Goal: Information Seeking & Learning: Check status

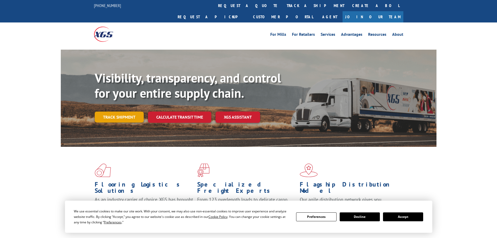
click at [116, 111] on link "Track shipment" at bounding box center [119, 116] width 49 height 11
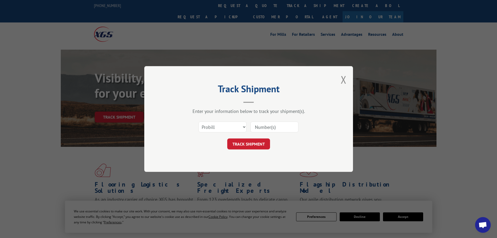
click at [261, 125] on input at bounding box center [274, 126] width 48 height 11
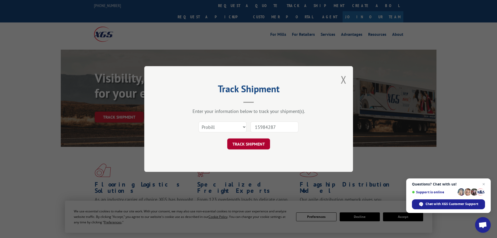
type input "15984287"
click at [260, 145] on button "TRACK SHIPMENT" at bounding box center [248, 143] width 43 height 11
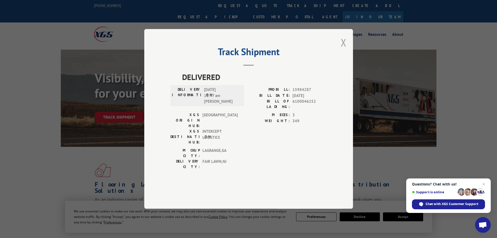
click at [342, 49] on button "Close modal" at bounding box center [344, 42] width 6 height 14
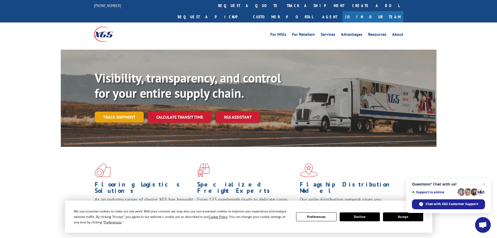
click at [111, 111] on link "Track shipment" at bounding box center [119, 116] width 49 height 11
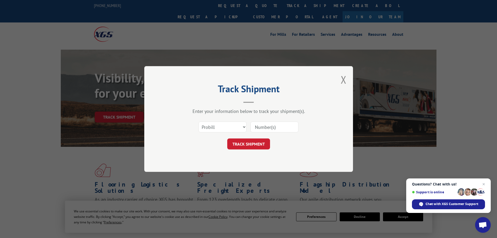
click at [265, 127] on input at bounding box center [274, 126] width 48 height 11
type input "15985410"
click at [259, 140] on button "TRACK SHIPMENT" at bounding box center [248, 143] width 43 height 11
